Goal: Information Seeking & Learning: Learn about a topic

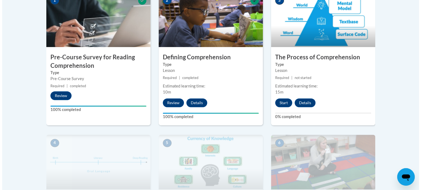
scroll to position [164, 0]
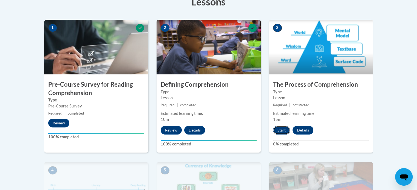
click at [282, 130] on button "Start" at bounding box center [281, 130] width 17 height 9
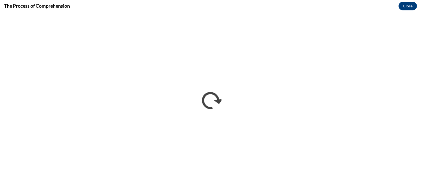
scroll to position [0, 0]
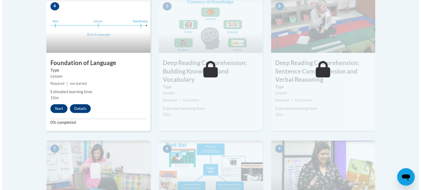
scroll to position [301, 0]
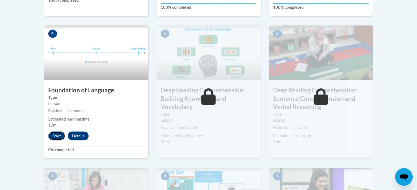
click at [56, 136] on button "Start" at bounding box center [56, 136] width 17 height 9
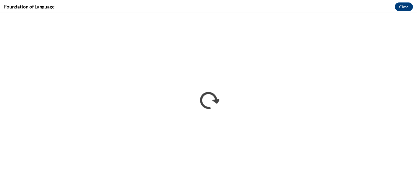
scroll to position [0, 0]
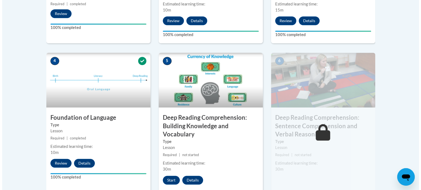
scroll to position [356, 0]
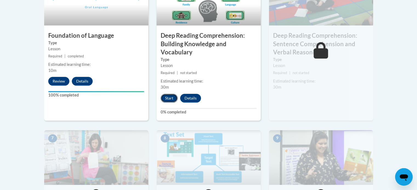
click at [168, 96] on button "Start" at bounding box center [169, 98] width 17 height 9
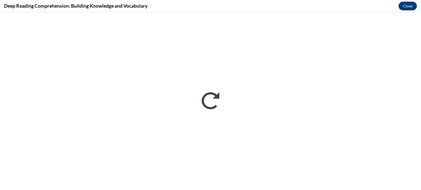
scroll to position [0, 0]
